Goal: Find specific page/section: Find specific page/section

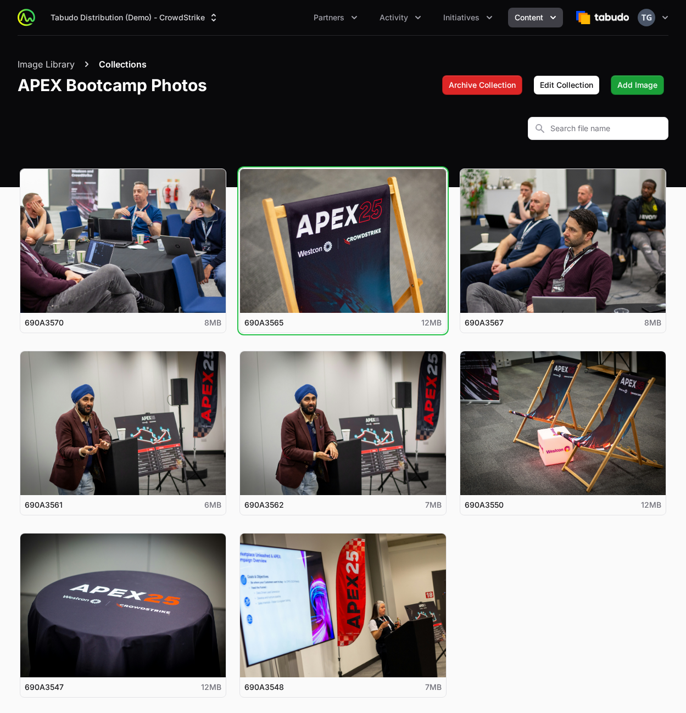
scroll to position [8, 0]
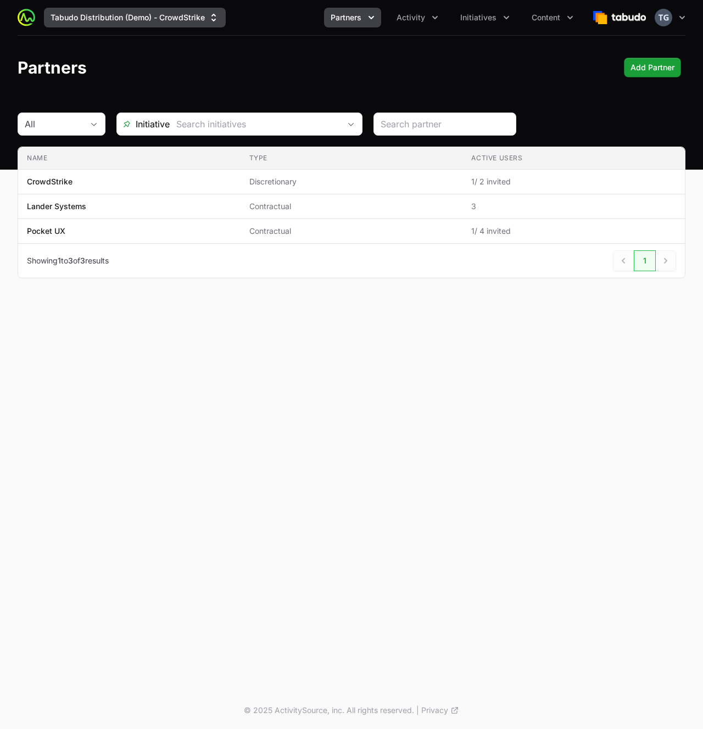
click at [154, 11] on button "Tabudo Distribution (Demo) - CrowdStrike" at bounding box center [135, 18] width 182 height 20
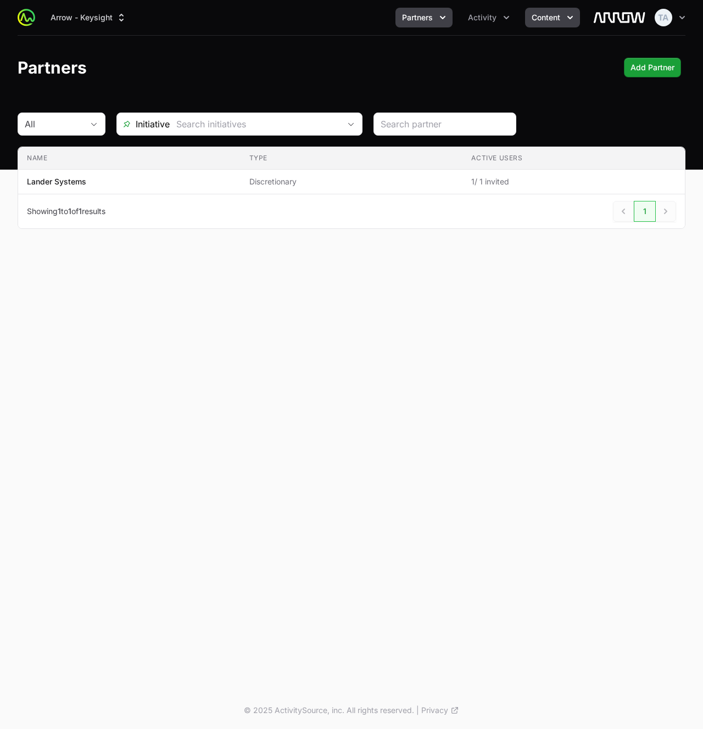
click at [546, 18] on span "Content" at bounding box center [546, 17] width 29 height 11
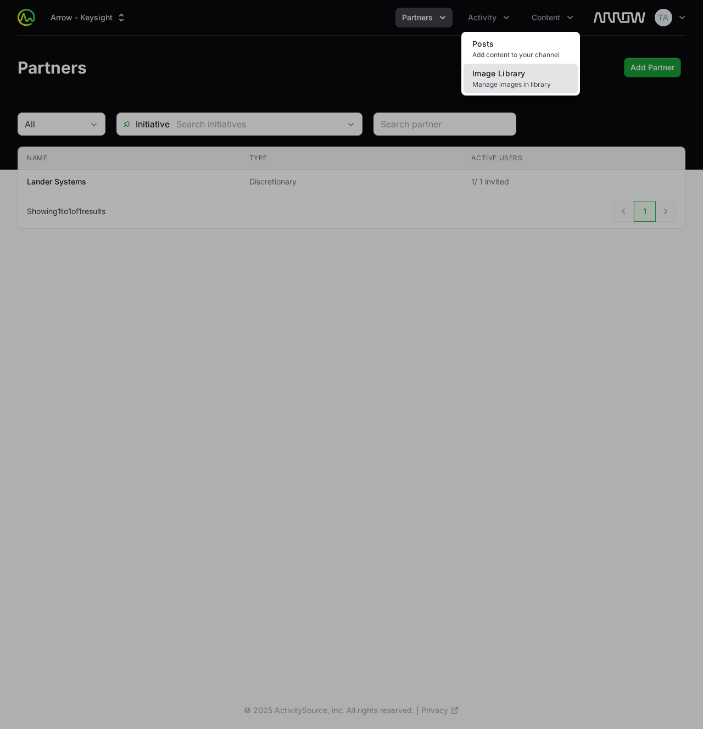
click at [503, 77] on span "Image Library" at bounding box center [498, 73] width 53 height 9
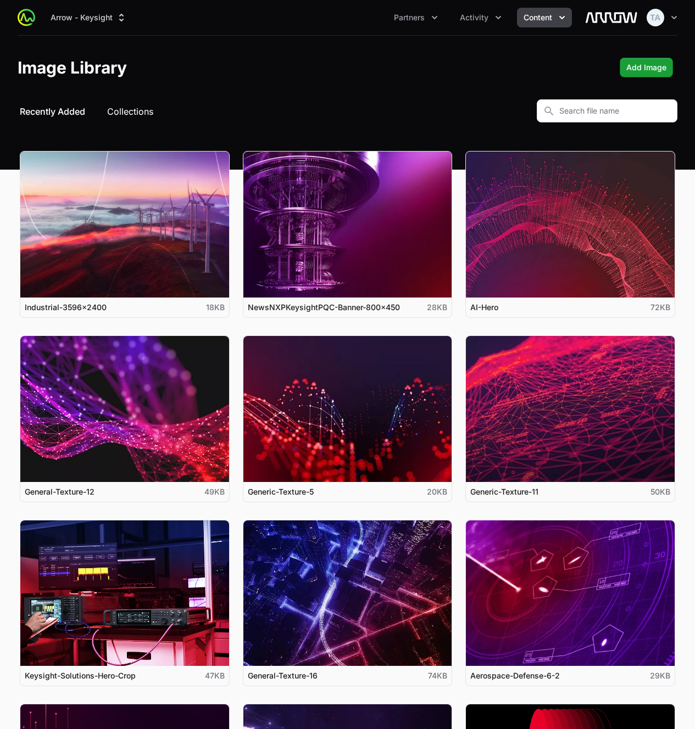
click at [126, 108] on button "Collections" at bounding box center [130, 111] width 46 height 13
